Goal: Check status

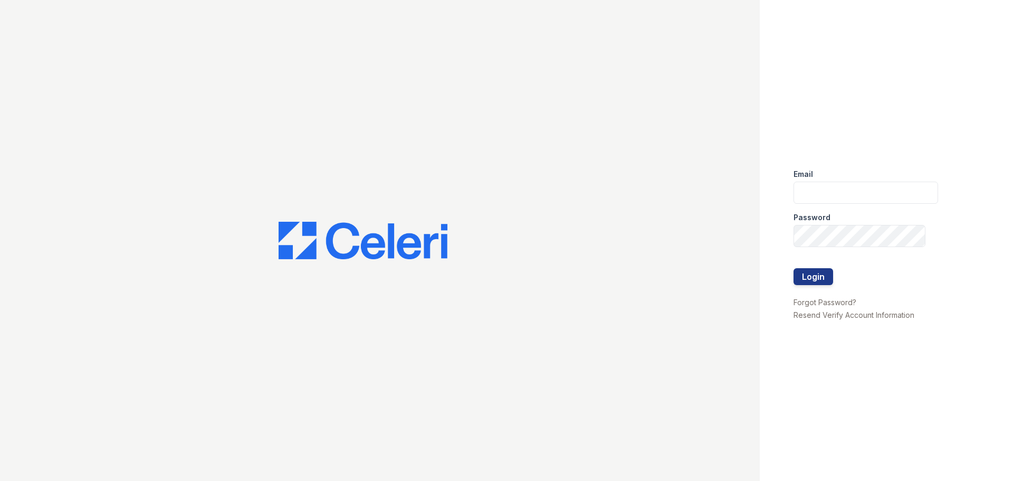
type input "[EMAIL_ADDRESS][DOMAIN_NAME]"
click at [112, 190] on div at bounding box center [380, 240] width 760 height 481
click at [814, 277] on button "Login" at bounding box center [814, 276] width 40 height 17
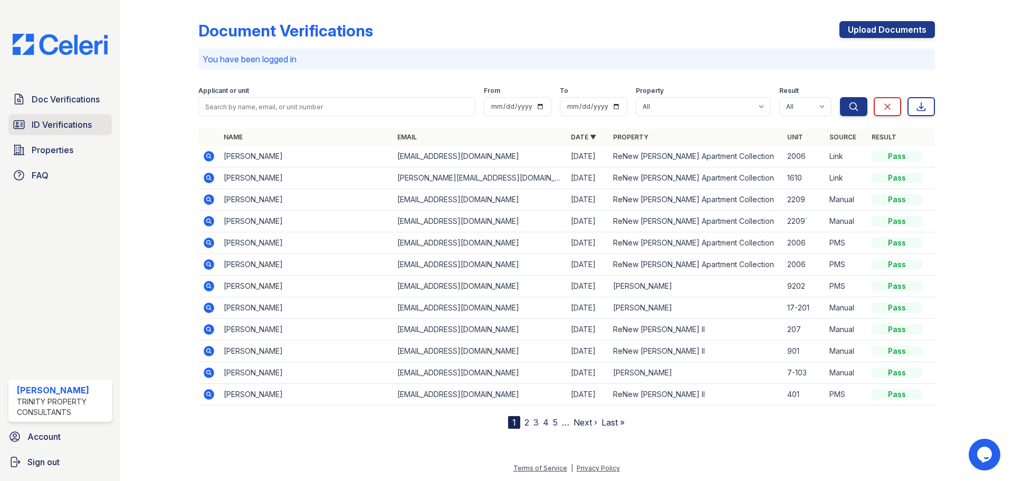
click at [68, 123] on span "ID Verifications" at bounding box center [62, 124] width 60 height 13
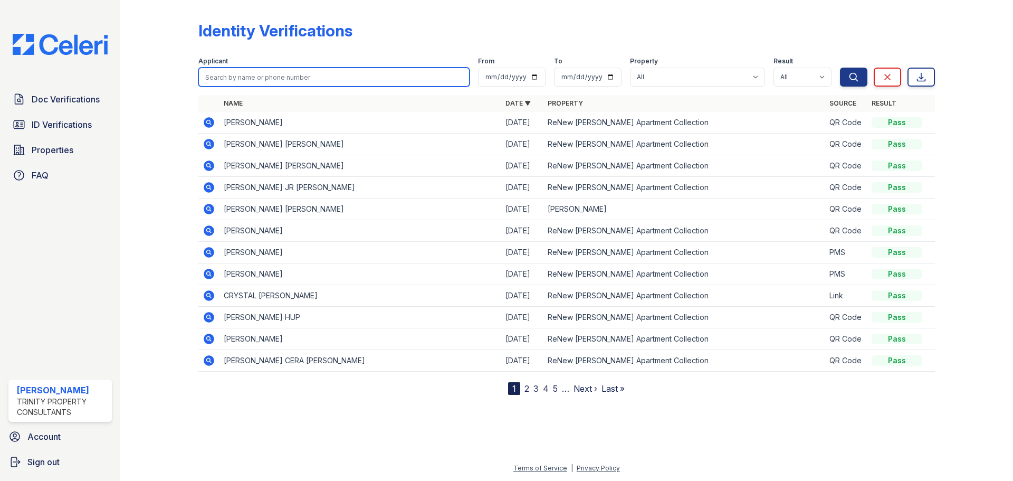
click at [254, 80] on input "search" at bounding box center [333, 77] width 271 height 19
type input "Jhonny"
click at [840, 68] on button "Search" at bounding box center [853, 77] width 27 height 19
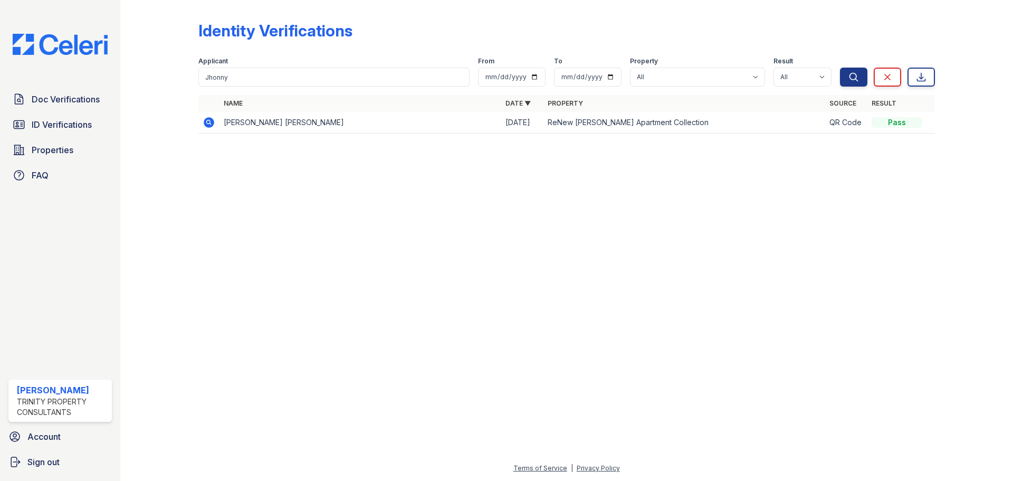
click at [210, 123] on icon at bounding box center [209, 122] width 13 height 13
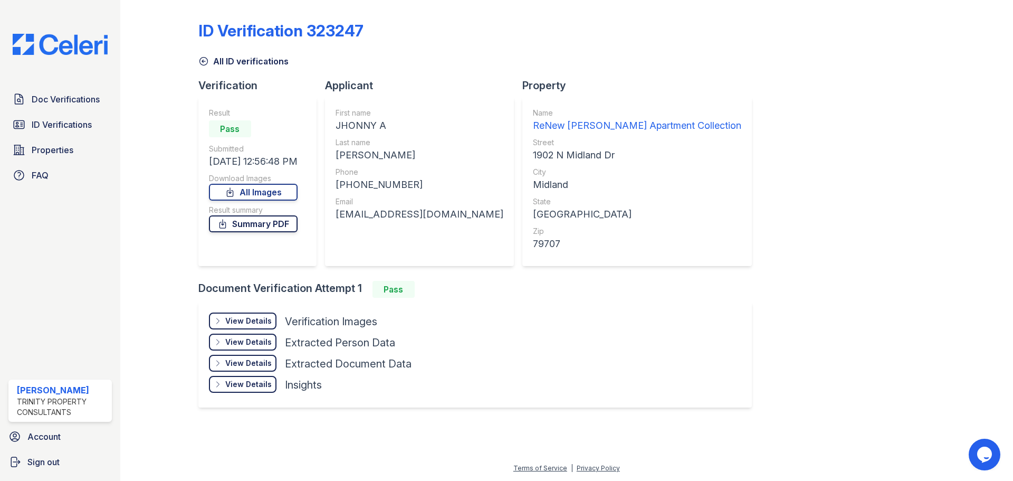
click at [270, 224] on link "Summary PDF" at bounding box center [253, 223] width 89 height 17
